Goal: Task Accomplishment & Management: Complete application form

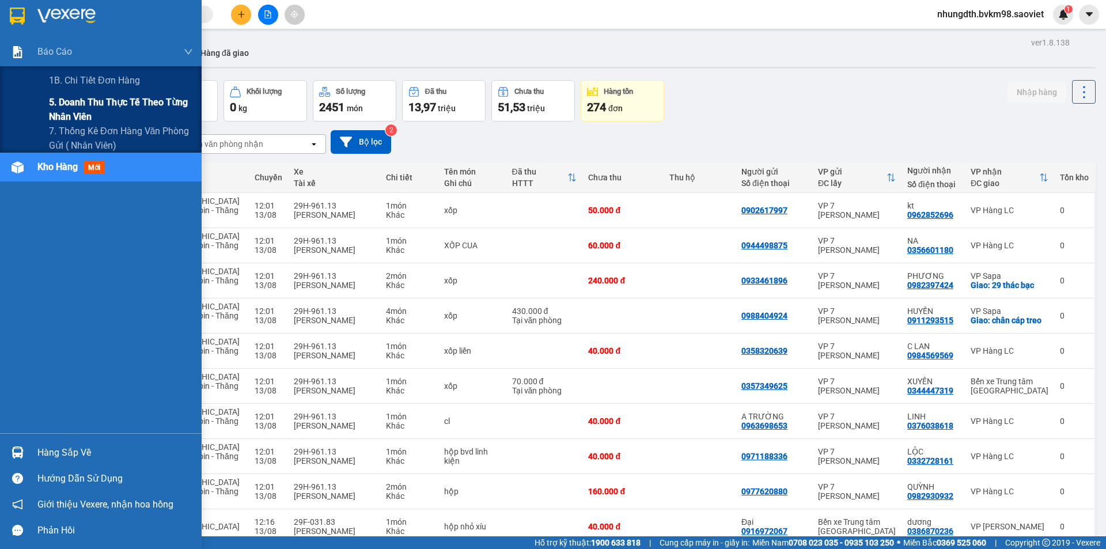
drag, startPoint x: 72, startPoint y: 100, endPoint x: 94, endPoint y: 101, distance: 22.5
click at [75, 100] on span "5. Doanh thu thực tế theo từng nhân viên" at bounding box center [121, 109] width 144 height 29
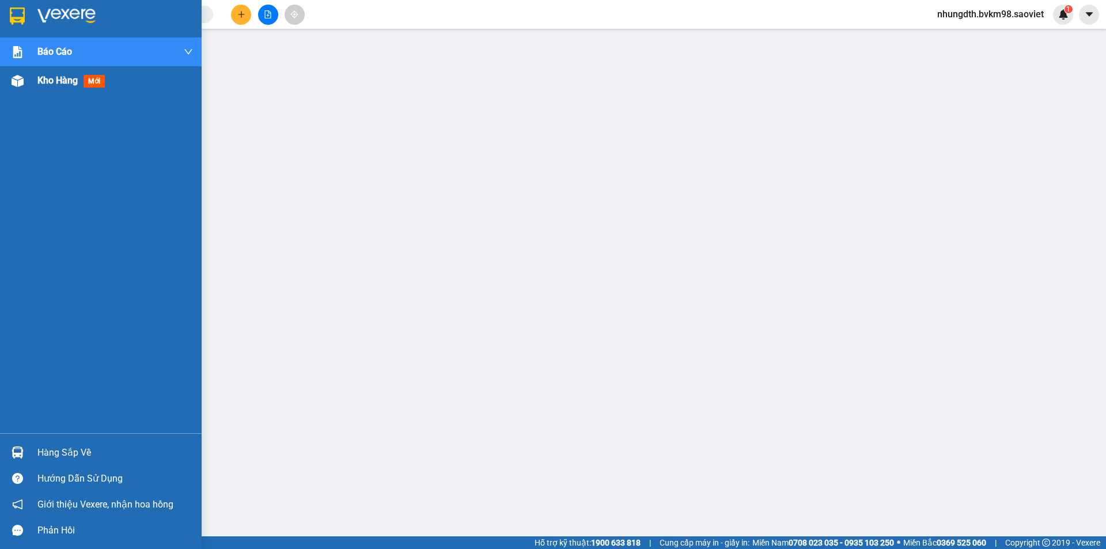
drag, startPoint x: 20, startPoint y: 78, endPoint x: 73, endPoint y: 125, distance: 71.4
click at [20, 78] on img at bounding box center [18, 81] width 12 height 12
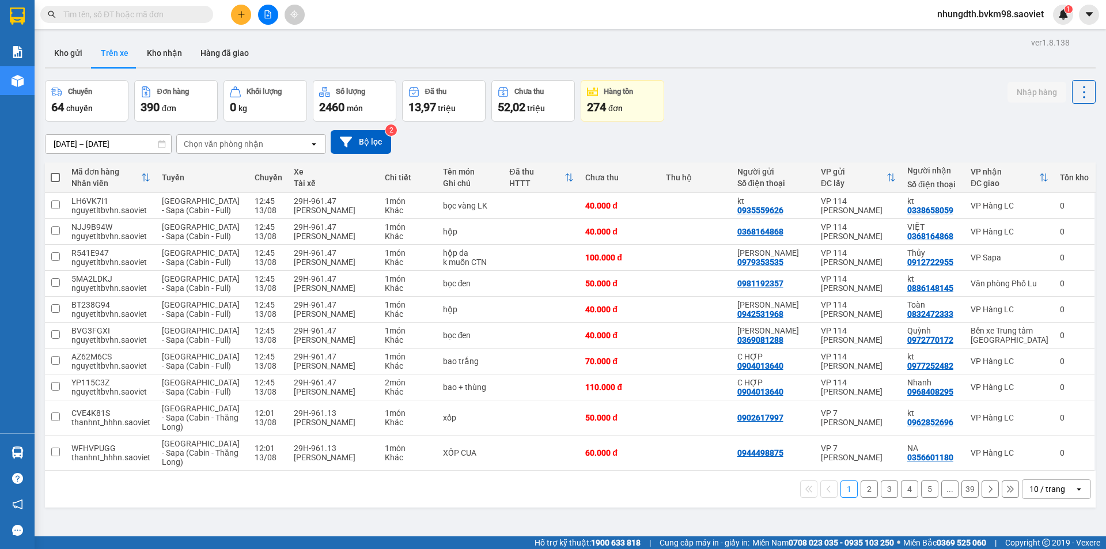
click at [221, 148] on div "Chọn văn phòng nhận" at bounding box center [224, 144] width 80 height 12
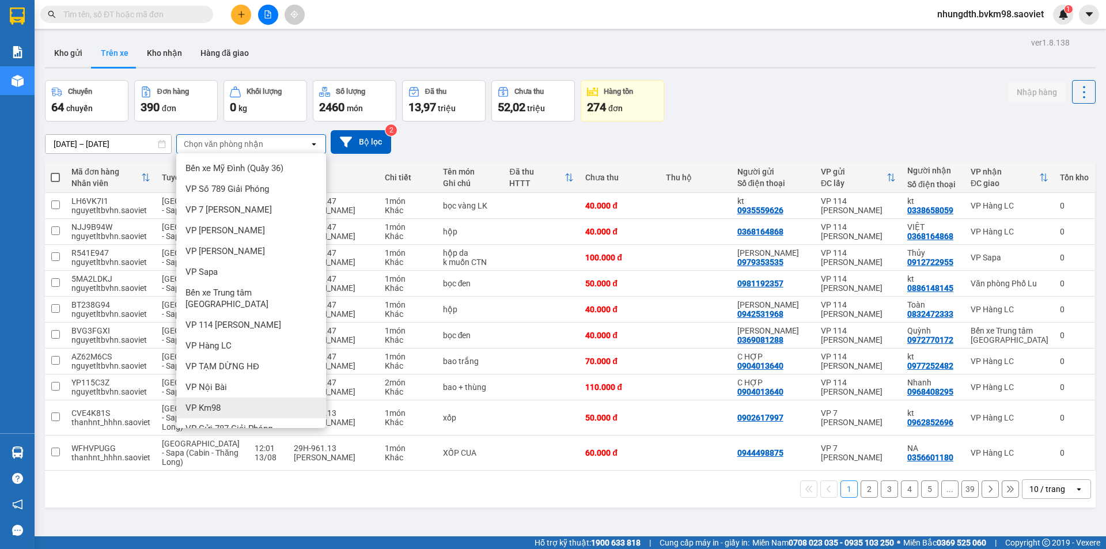
click at [214, 402] on span "VP Km98" at bounding box center [203, 408] width 35 height 12
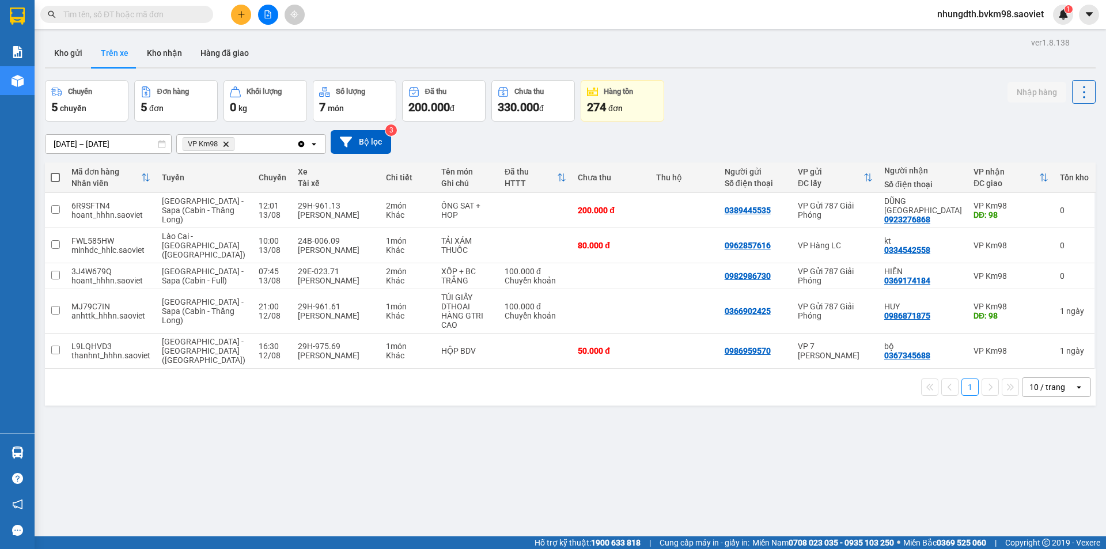
drag, startPoint x: 72, startPoint y: 49, endPoint x: 109, endPoint y: 128, distance: 87.6
click at [72, 50] on button "Kho gửi" at bounding box center [68, 53] width 47 height 28
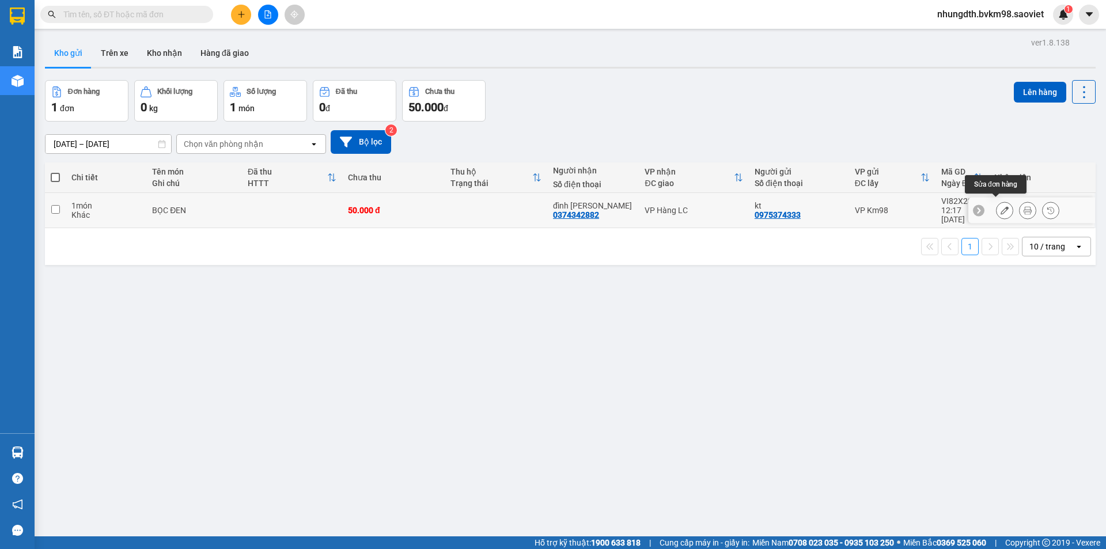
click at [1001, 207] on icon at bounding box center [1005, 210] width 8 height 8
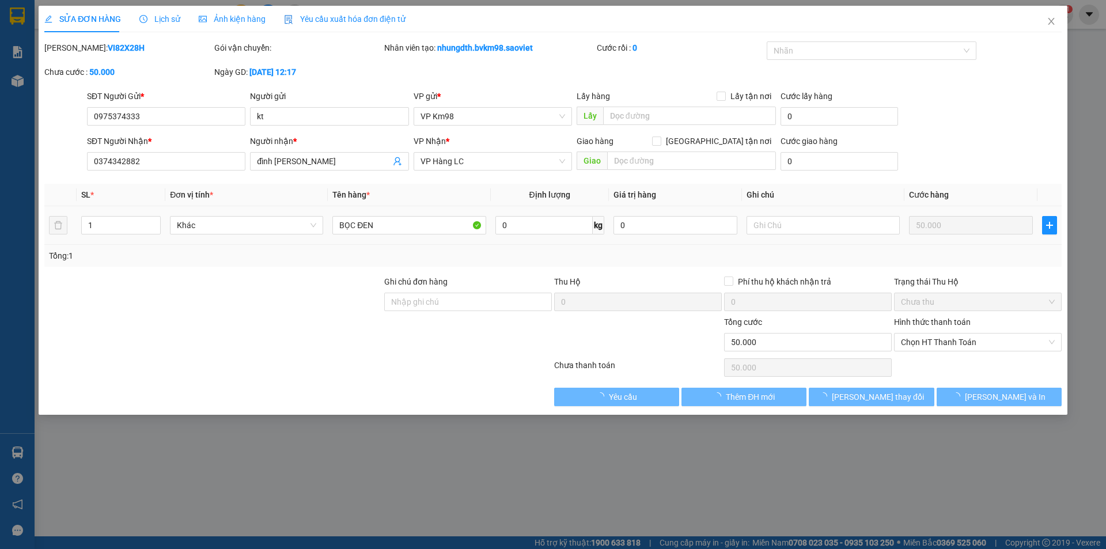
type input "0975374333"
type input "kt"
type input "0374342882"
type input "đình dũng"
type input "50.000"
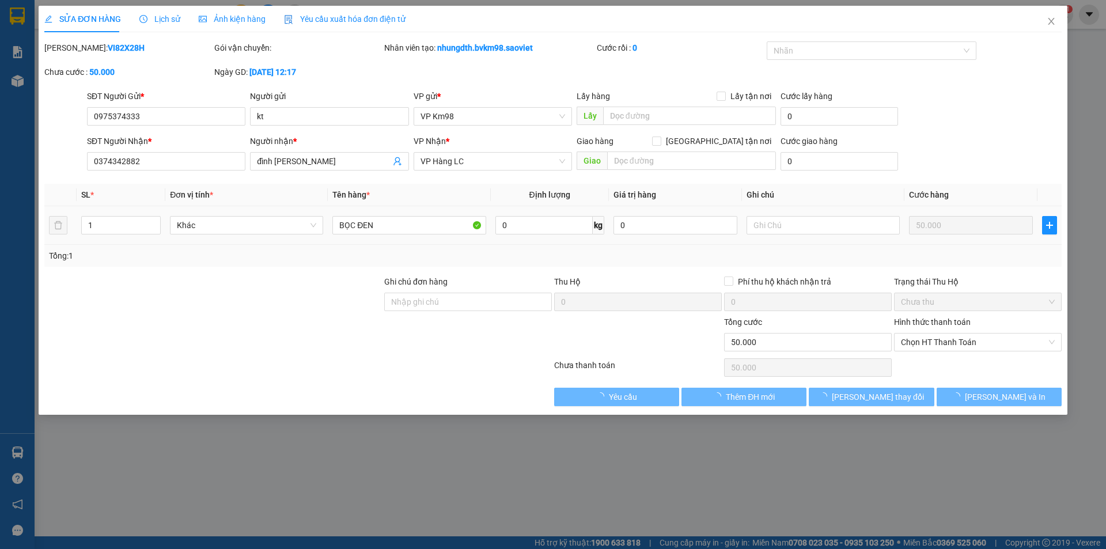
type input "50.000"
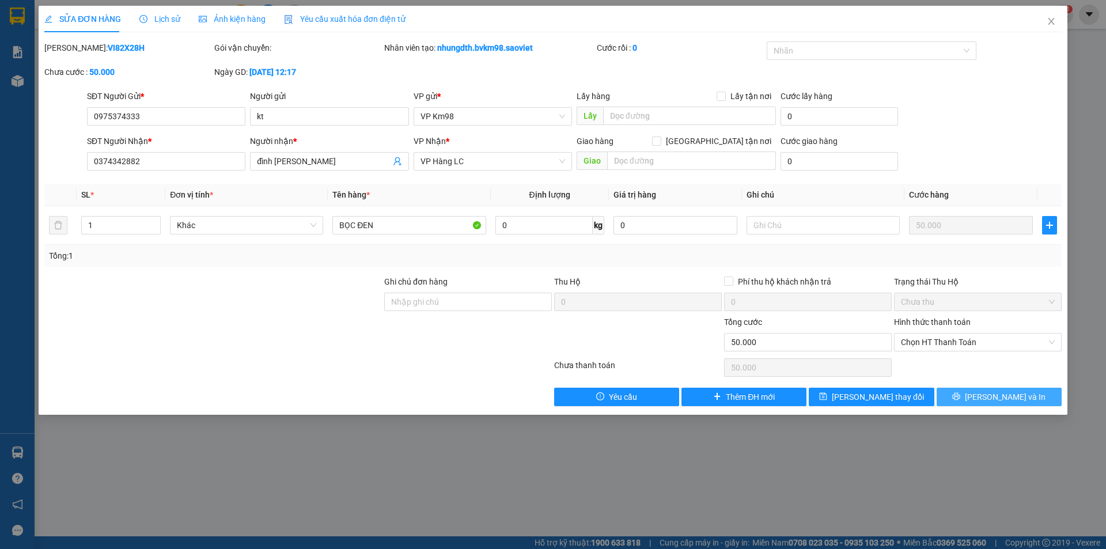
click at [970, 399] on button "Lưu và In" at bounding box center [999, 397] width 125 height 18
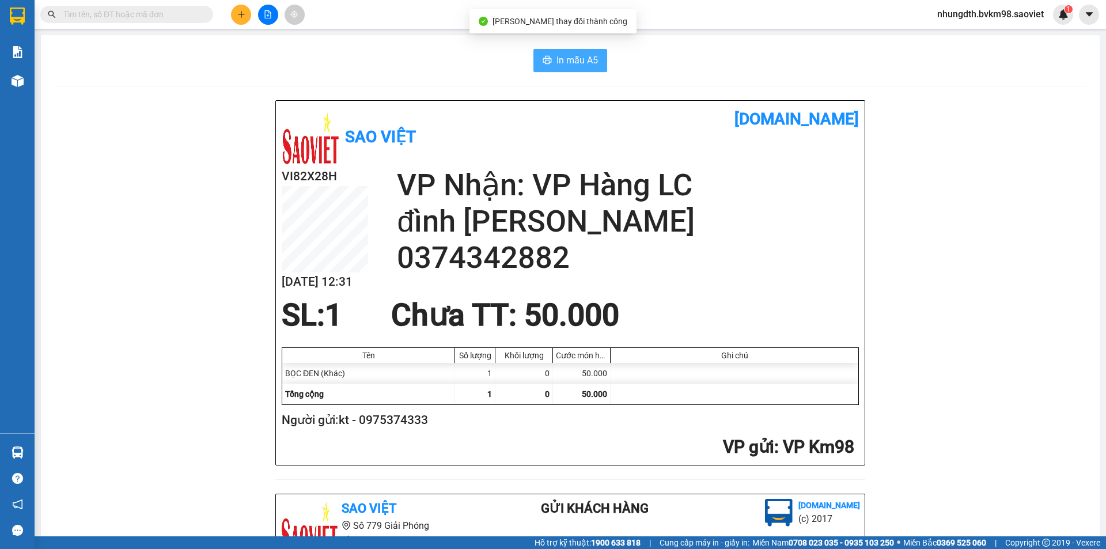
click at [571, 62] on span "In mẫu A5" at bounding box center [577, 60] width 41 height 14
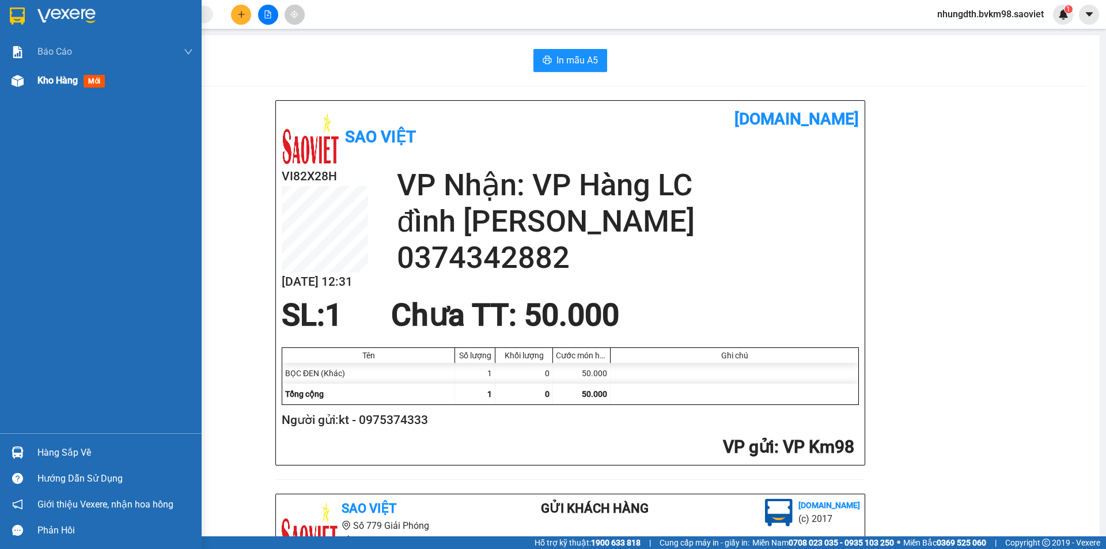
click at [22, 79] on img at bounding box center [18, 81] width 12 height 12
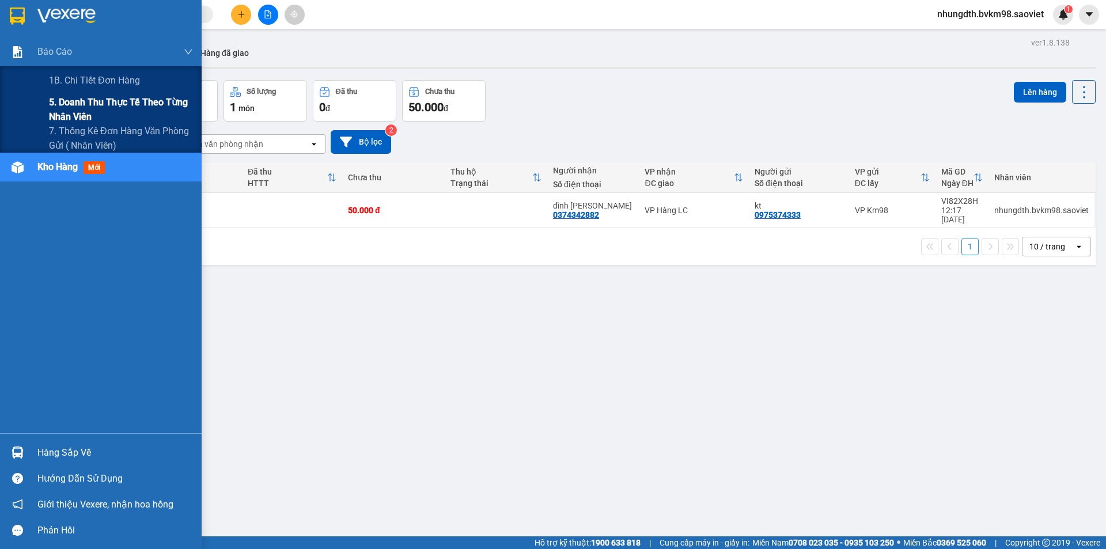
drag, startPoint x: 70, startPoint y: 99, endPoint x: 93, endPoint y: 104, distance: 23.1
click at [71, 100] on span "5. Doanh thu thực tế theo từng nhân viên" at bounding box center [121, 109] width 144 height 29
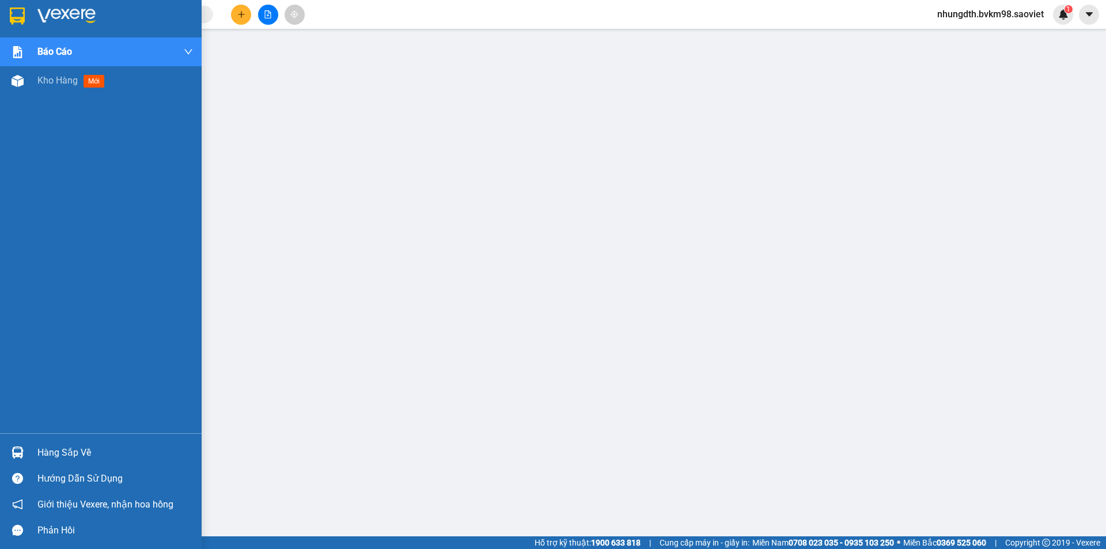
click at [0, 132] on div "Báo cáo 1B. Chi tiết đơn hàng 5. Doanh thu thực tế theo từng nhân viên 7. Thống…" at bounding box center [101, 235] width 202 height 396
drag, startPoint x: 0, startPoint y: 169, endPoint x: 0, endPoint y: 229, distance: 59.9
click at [0, 206] on div "Báo cáo 1B. Chi tiết đơn hàng 5. Doanh thu thực tế theo từng nhân viên 7. Thống…" at bounding box center [101, 235] width 202 height 396
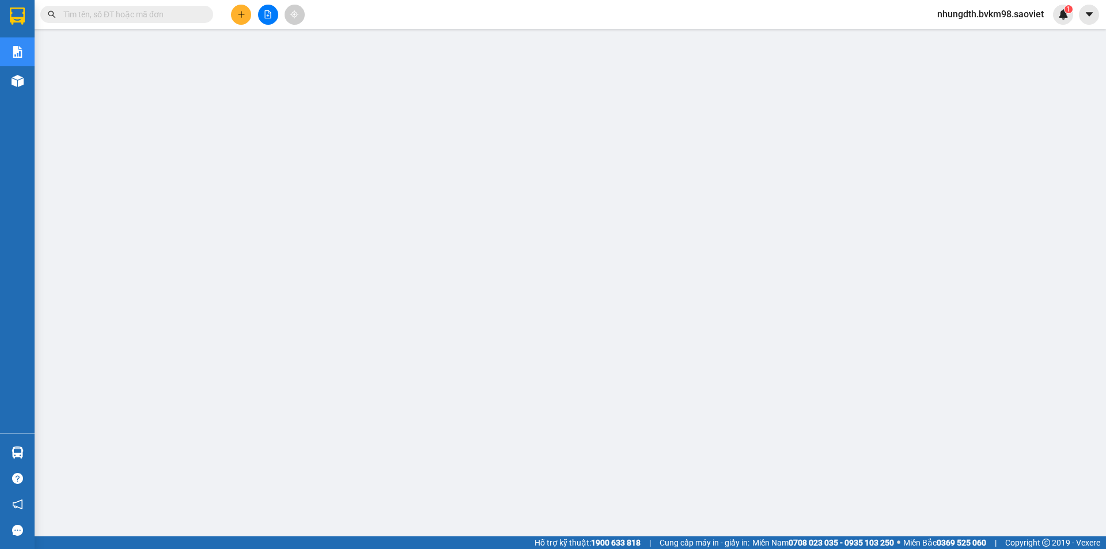
click at [128, 17] on input "text" at bounding box center [131, 14] width 136 height 13
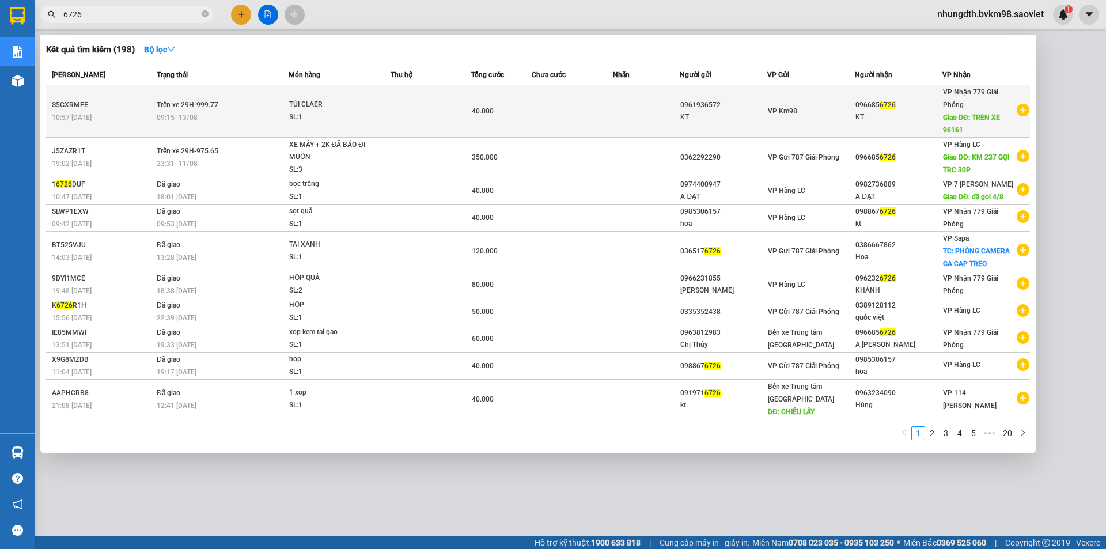
type input "6726"
click at [359, 114] on div "SL: 1" at bounding box center [332, 117] width 86 height 13
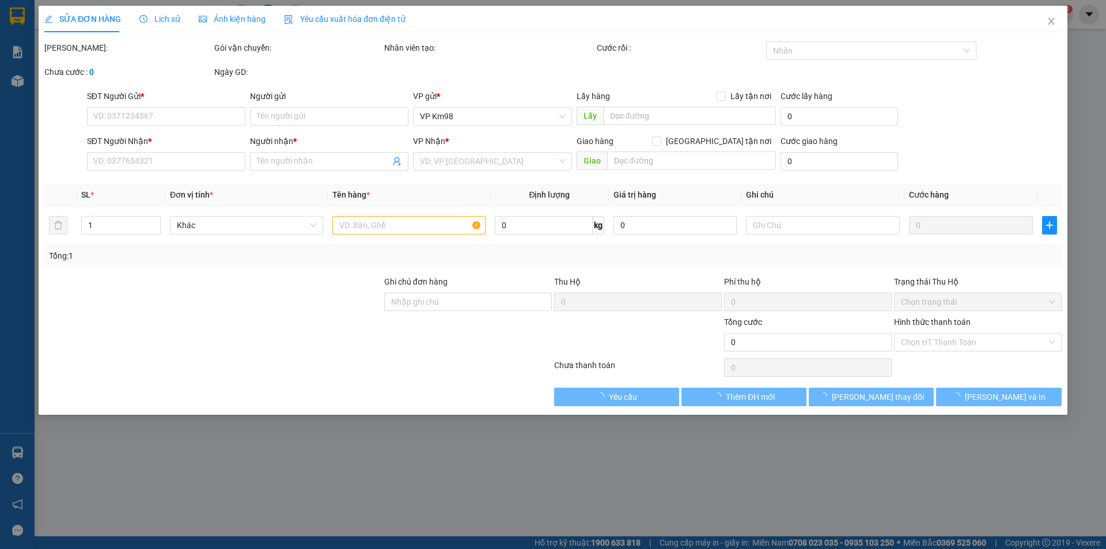
type input "0961936572"
type input "KT"
type input "0966856726"
type input "KT"
type input "TREN XE 96161"
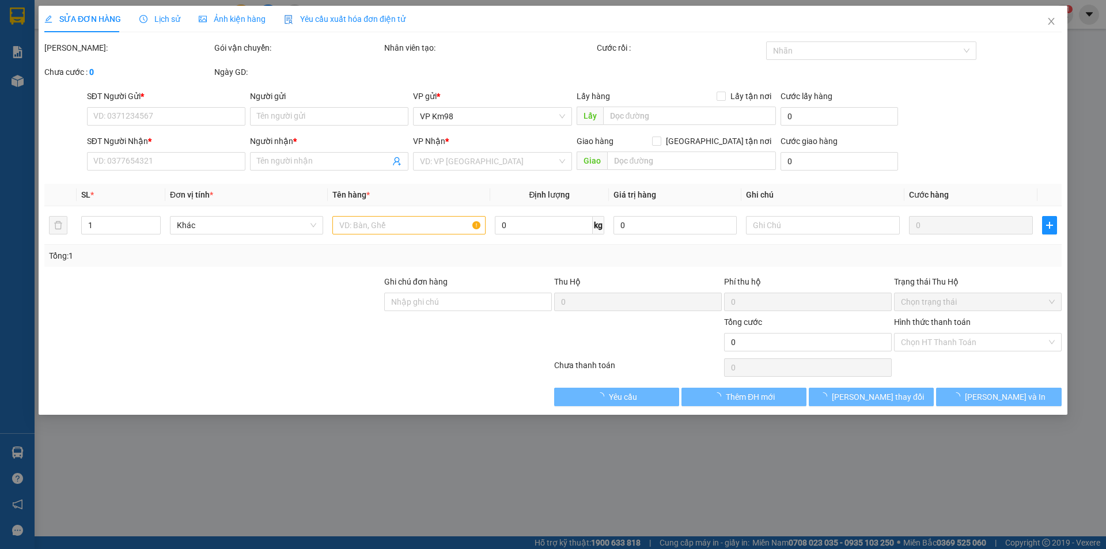
type input "40.000"
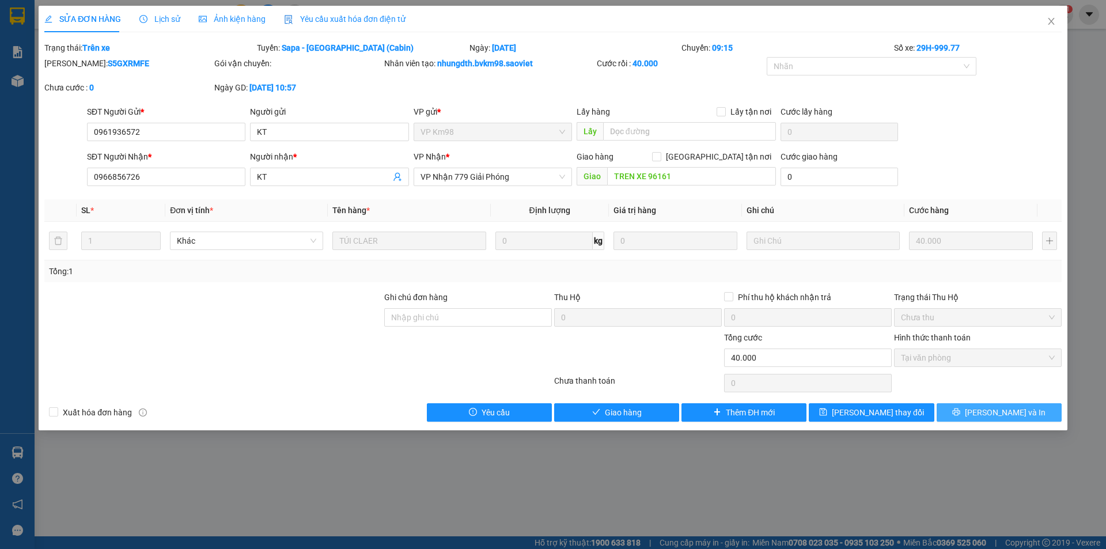
click at [965, 414] on button "Lưu và In" at bounding box center [999, 412] width 125 height 18
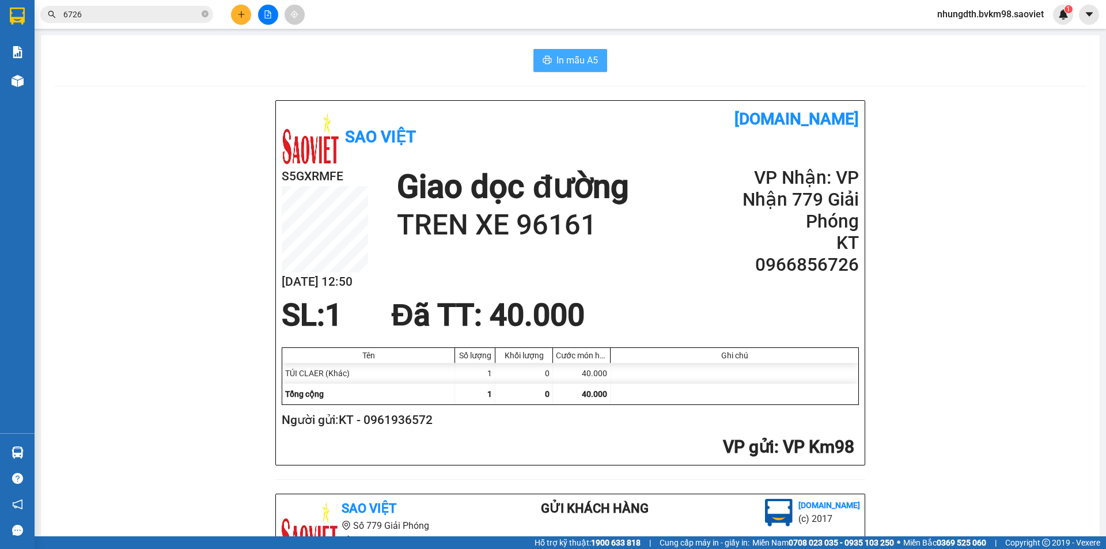
click at [571, 61] on span "In mẫu A5" at bounding box center [577, 60] width 41 height 14
